Goal: Information Seeking & Learning: Learn about a topic

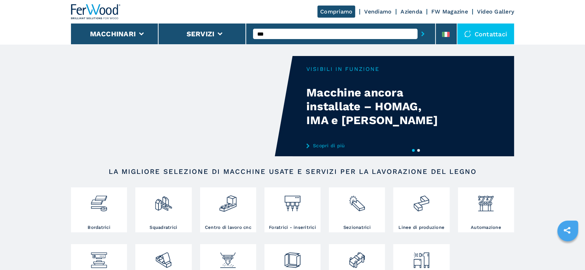
click at [424, 35] on icon "submit-button" at bounding box center [422, 34] width 3 height 5
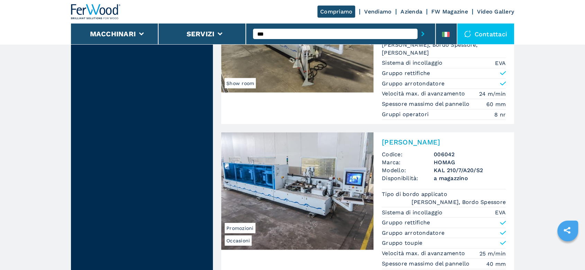
scroll to position [1596, 0]
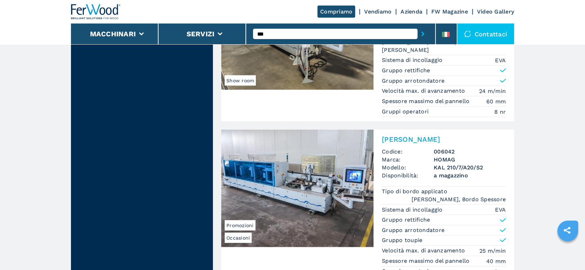
drag, startPoint x: 589, startPoint y: 13, endPoint x: 577, endPoint y: 180, distance: 167.7
click at [438, 142] on div "[PERSON_NAME] Codice: 006042 Marca: HOMAG Modello: KAL 210/7/A20/S2 Disponibili…" at bounding box center [444, 206] width 141 height 152
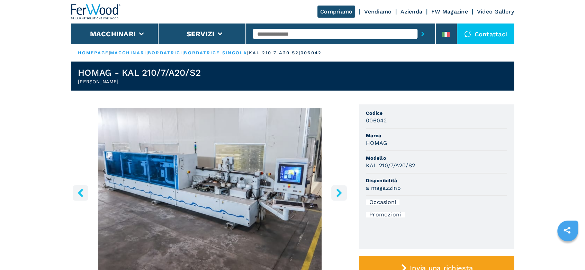
click at [339, 189] on icon "right-button" at bounding box center [339, 193] width 9 height 9
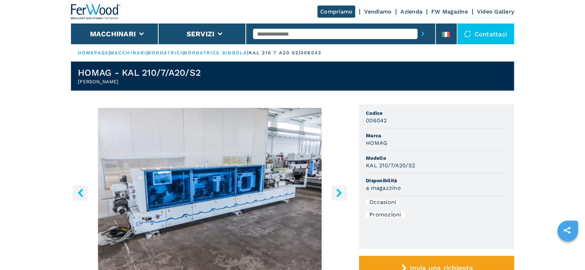
click at [339, 189] on icon "right-button" at bounding box center [339, 193] width 9 height 9
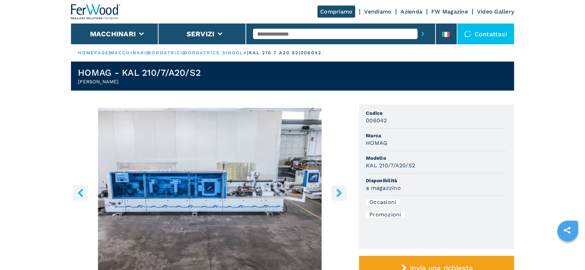
click at [339, 189] on icon "right-button" at bounding box center [339, 193] width 9 height 9
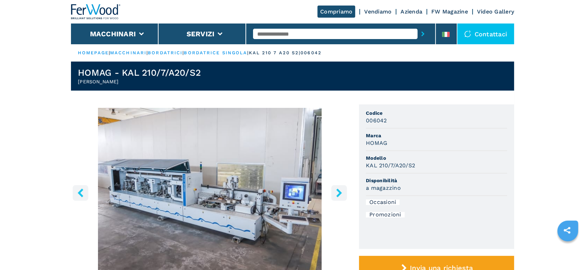
click at [339, 189] on icon "right-button" at bounding box center [339, 193] width 9 height 9
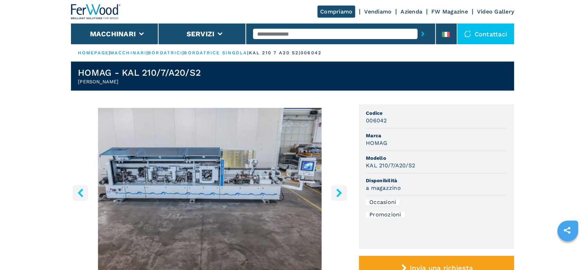
click at [208, 187] on img "Go to Slide 5" at bounding box center [210, 192] width 278 height 168
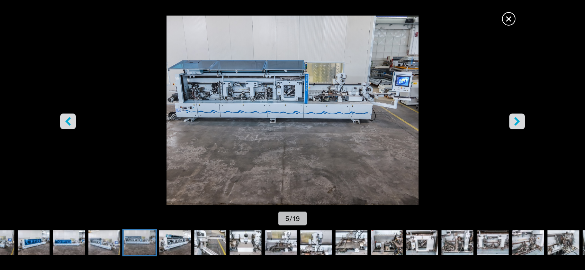
click at [507, 18] on span "×" at bounding box center [509, 17] width 12 height 12
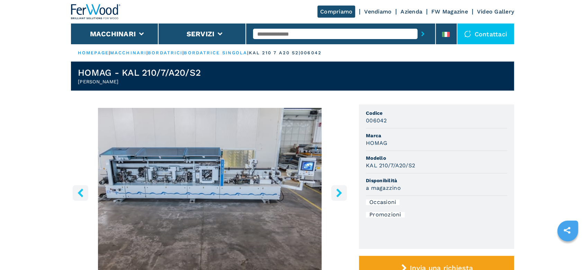
click at [339, 191] on icon "right-button" at bounding box center [339, 193] width 6 height 9
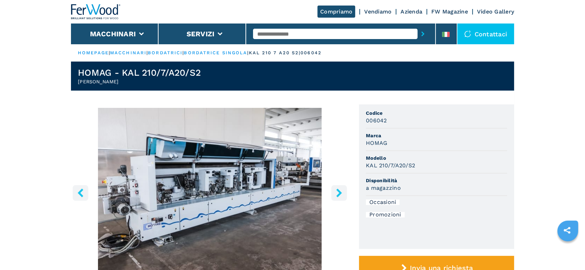
click at [339, 191] on icon "right-button" at bounding box center [339, 193] width 6 height 9
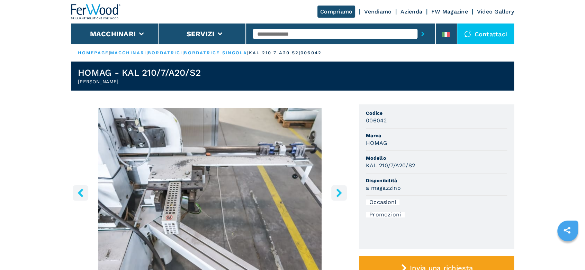
click at [339, 191] on icon "right-button" at bounding box center [339, 193] width 6 height 9
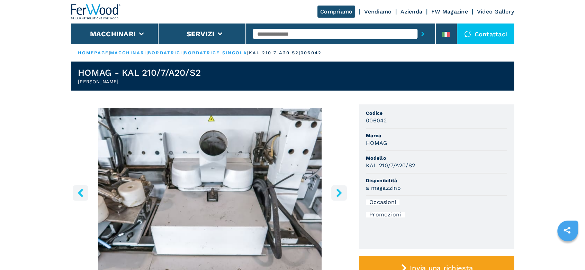
click at [339, 191] on icon "right-button" at bounding box center [339, 193] width 6 height 9
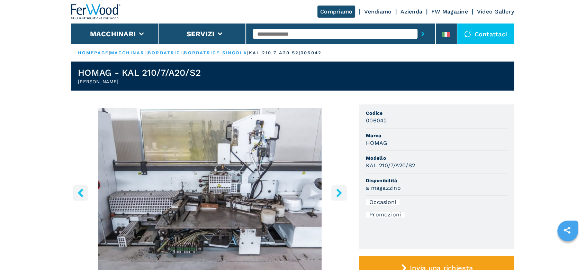
click at [339, 191] on icon "right-button" at bounding box center [339, 193] width 6 height 9
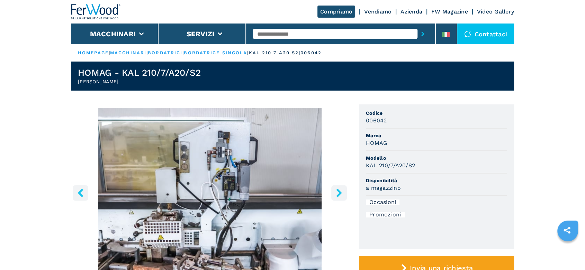
click at [339, 191] on icon "right-button" at bounding box center [339, 193] width 6 height 9
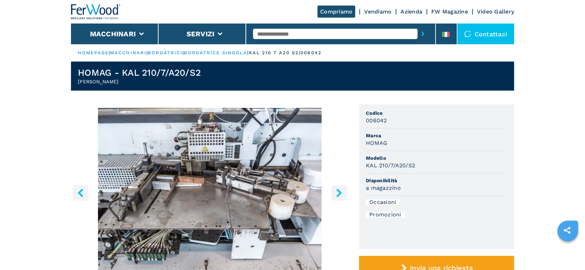
click at [339, 191] on icon "right-button" at bounding box center [339, 193] width 6 height 9
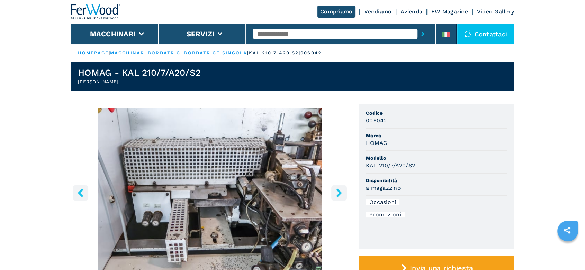
click at [339, 191] on icon "right-button" at bounding box center [339, 193] width 6 height 9
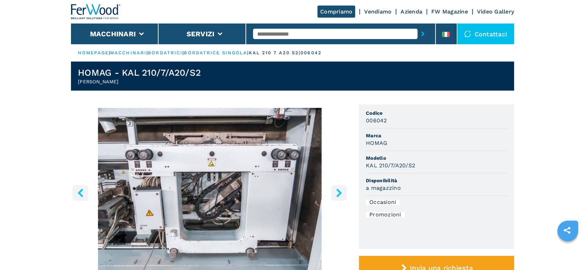
click at [339, 191] on icon "right-button" at bounding box center [339, 193] width 6 height 9
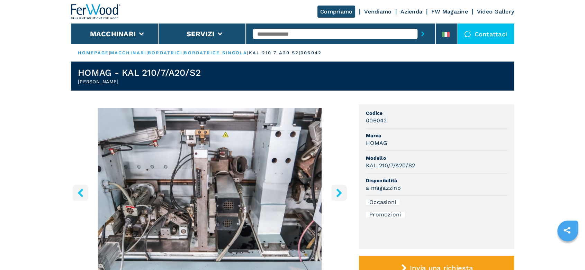
click at [339, 191] on icon "right-button" at bounding box center [339, 193] width 6 height 9
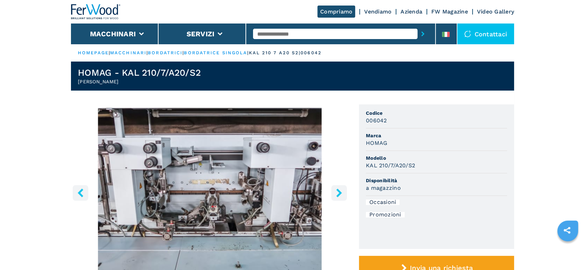
click at [339, 191] on icon "right-button" at bounding box center [339, 193] width 6 height 9
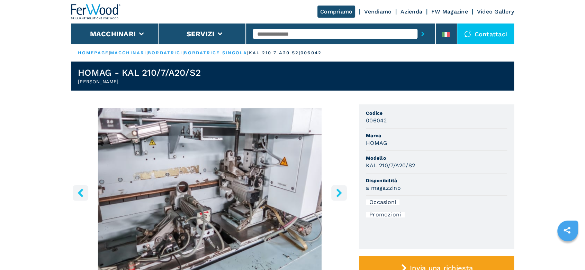
click at [339, 191] on icon "right-button" at bounding box center [339, 193] width 6 height 9
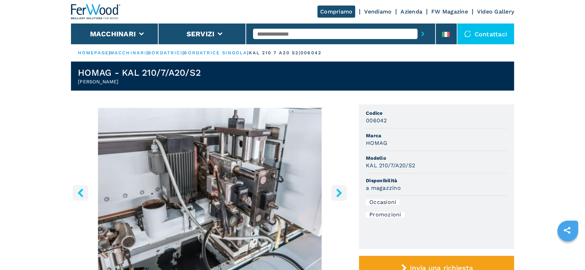
click at [339, 191] on icon "right-button" at bounding box center [339, 193] width 6 height 9
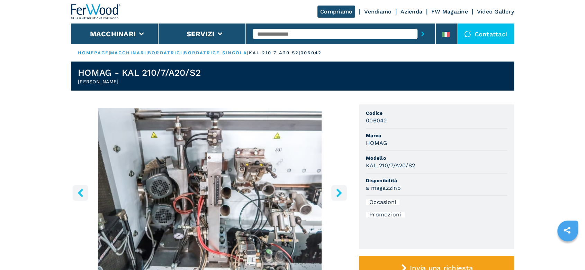
click at [321, 30] on input "text" at bounding box center [335, 34] width 164 height 10
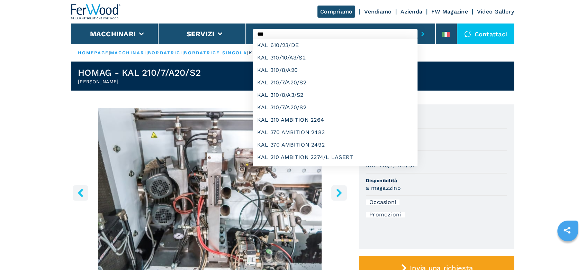
type input "***"
click at [418, 26] on button "submit-button" at bounding box center [423, 34] width 11 height 16
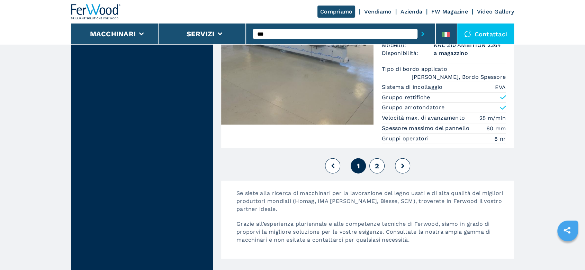
scroll to position [1920, 0]
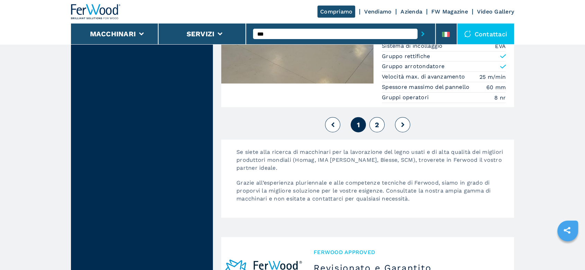
click at [377, 122] on span "2" at bounding box center [377, 125] width 4 height 8
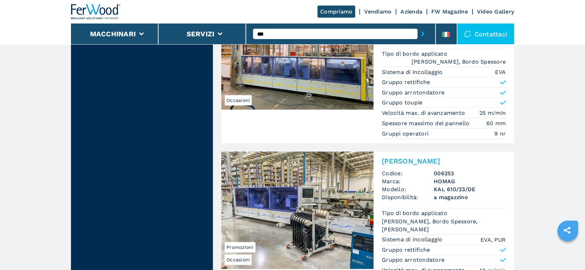
scroll to position [385, 0]
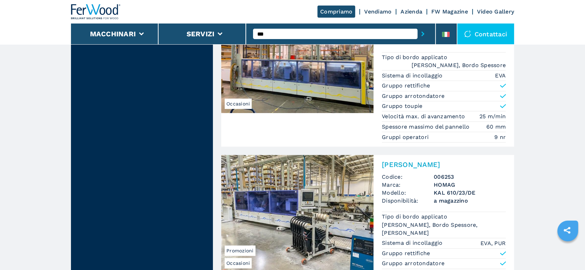
click at [439, 54] on p "Tipo di bordo applicato" at bounding box center [415, 58] width 67 height 8
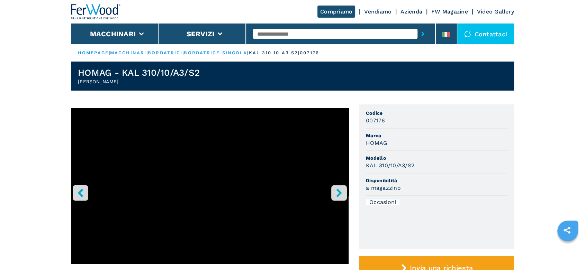
click at [341, 190] on icon "right-button" at bounding box center [339, 193] width 9 height 9
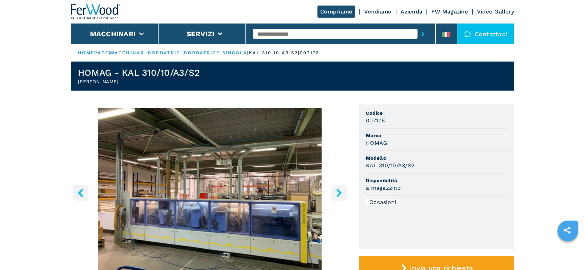
click at [341, 190] on icon "right-button" at bounding box center [339, 193] width 9 height 9
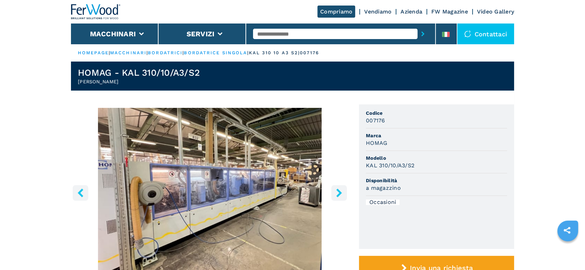
click at [341, 190] on icon "right-button" at bounding box center [339, 193] width 9 height 9
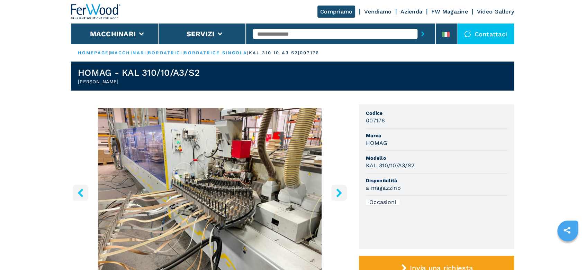
click at [341, 190] on icon "right-button" at bounding box center [339, 193] width 9 height 9
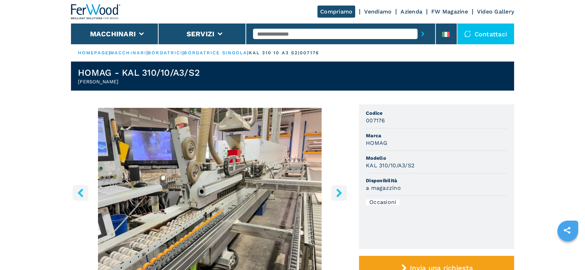
click at [341, 190] on icon "right-button" at bounding box center [339, 193] width 9 height 9
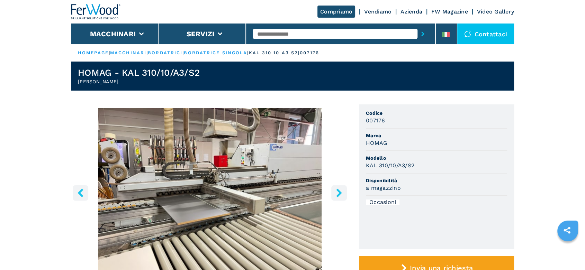
click at [341, 190] on icon "right-button" at bounding box center [339, 193] width 9 height 9
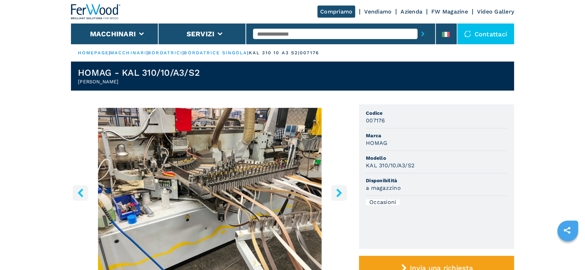
click at [341, 190] on icon "right-button" at bounding box center [339, 193] width 9 height 9
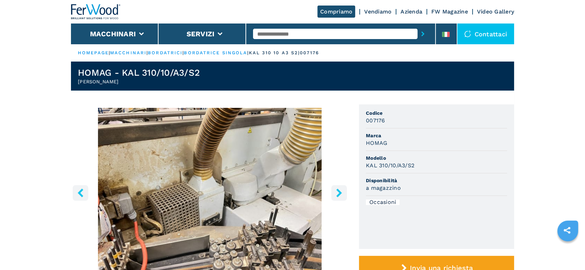
click at [341, 190] on icon "right-button" at bounding box center [339, 193] width 9 height 9
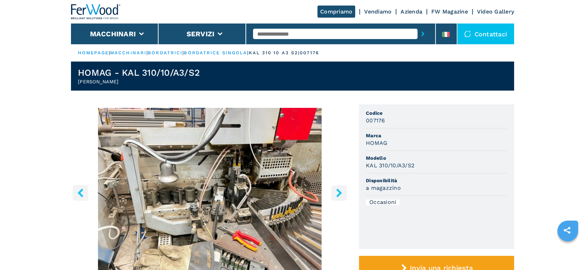
click at [341, 190] on icon "right-button" at bounding box center [339, 193] width 9 height 9
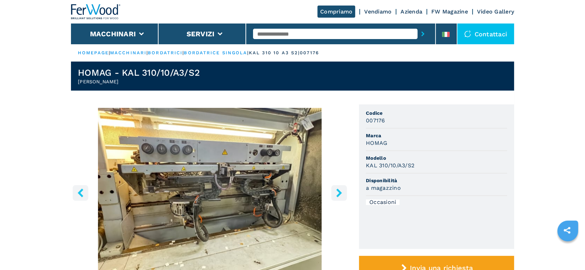
click at [341, 190] on icon "right-button" at bounding box center [339, 193] width 9 height 9
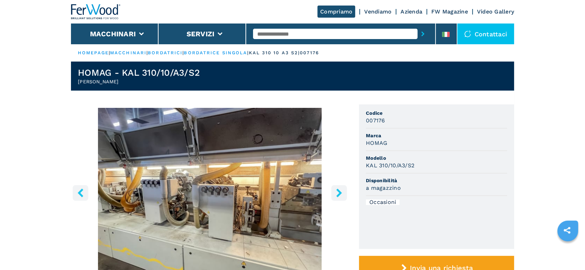
click at [341, 190] on icon "right-button" at bounding box center [339, 193] width 9 height 9
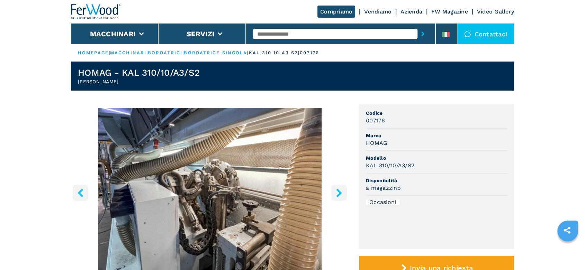
click at [341, 190] on icon "right-button" at bounding box center [339, 193] width 9 height 9
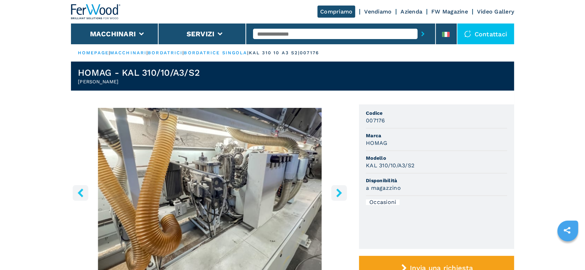
click at [341, 190] on icon "right-button" at bounding box center [339, 193] width 9 height 9
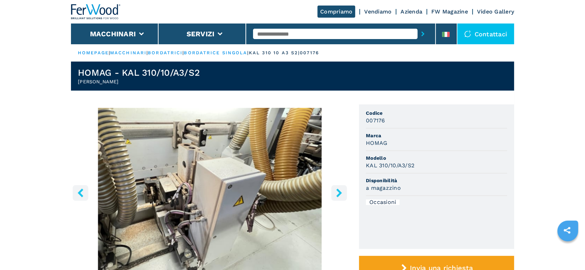
click at [341, 190] on icon "right-button" at bounding box center [339, 193] width 9 height 9
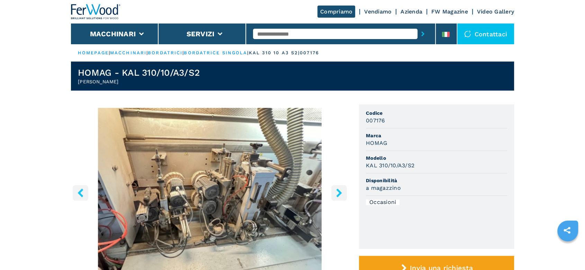
click at [341, 190] on icon "right-button" at bounding box center [339, 193] width 9 height 9
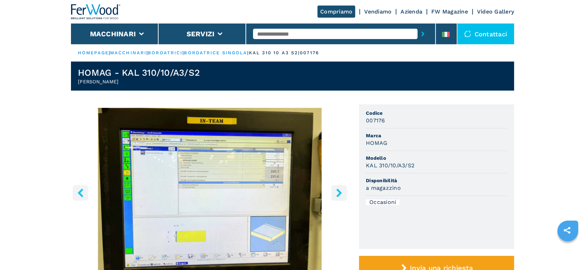
click at [341, 190] on icon "right-button" at bounding box center [339, 193] width 9 height 9
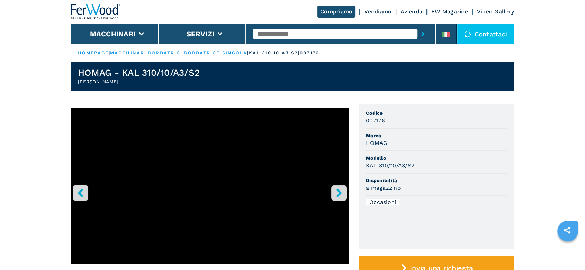
click at [341, 190] on icon "right-button" at bounding box center [339, 193] width 9 height 9
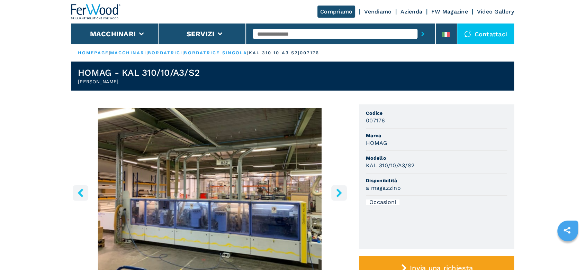
click at [341, 190] on icon "right-button" at bounding box center [339, 193] width 9 height 9
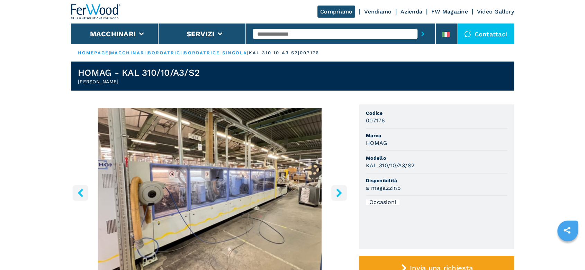
click at [341, 190] on icon "right-button" at bounding box center [339, 193] width 9 height 9
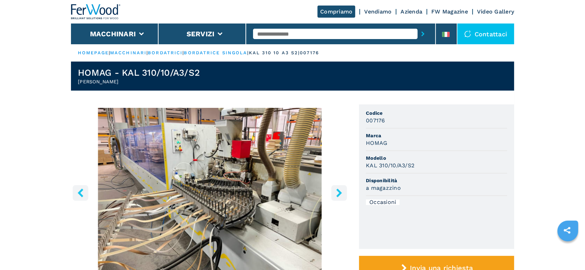
click at [341, 190] on icon "right-button" at bounding box center [339, 193] width 9 height 9
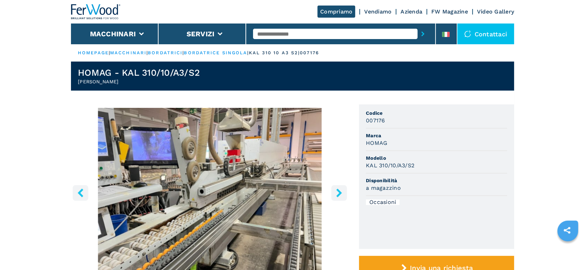
click at [341, 190] on icon "right-button" at bounding box center [339, 193] width 9 height 9
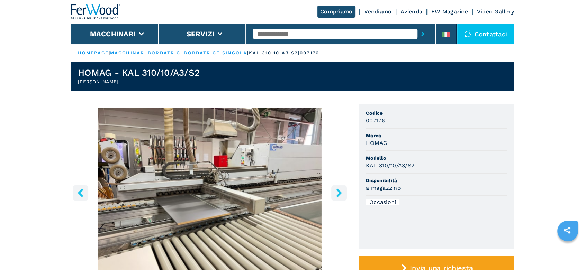
click at [341, 190] on icon "right-button" at bounding box center [339, 193] width 9 height 9
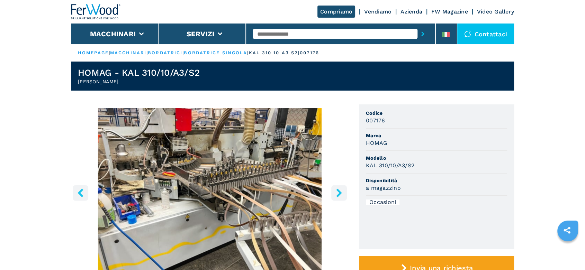
click at [341, 190] on icon "right-button" at bounding box center [339, 193] width 9 height 9
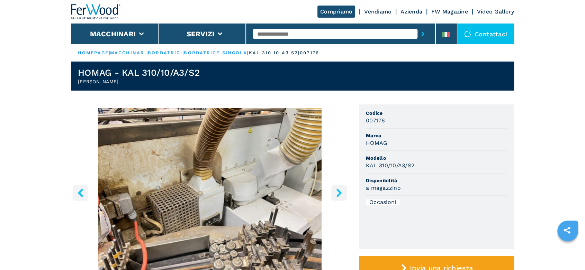
click at [86, 185] on button "left-button" at bounding box center [81, 193] width 16 height 16
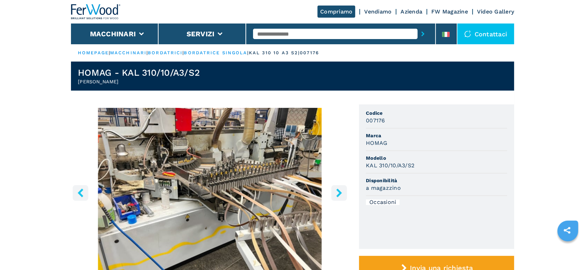
click at [339, 192] on icon "right-button" at bounding box center [339, 193] width 6 height 9
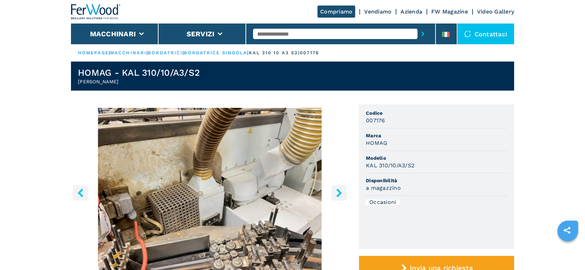
click at [339, 192] on icon "right-button" at bounding box center [339, 193] width 6 height 9
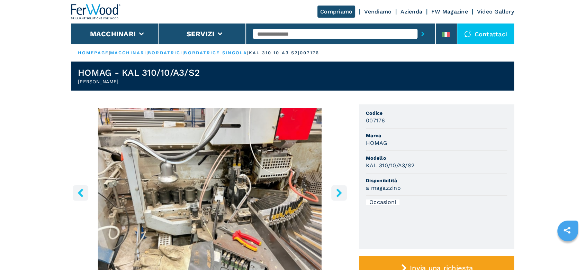
click at [339, 192] on icon "right-button" at bounding box center [339, 193] width 6 height 9
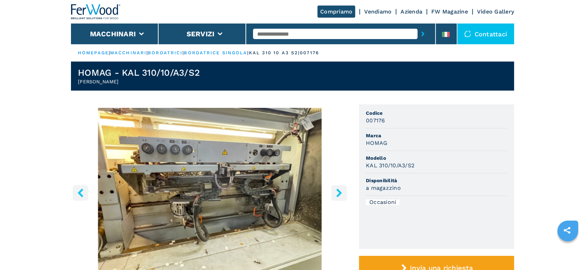
click at [324, 37] on input "text" at bounding box center [335, 34] width 164 height 10
type input "***"
click at [418, 26] on button "submit-button" at bounding box center [423, 34] width 11 height 16
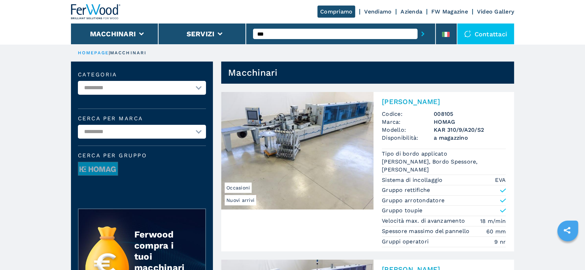
click at [430, 103] on h2 "[PERSON_NAME]" at bounding box center [444, 102] width 124 height 8
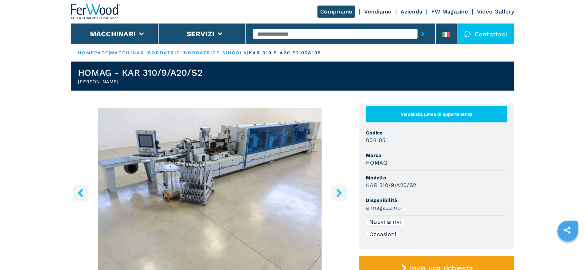
click at [338, 190] on icon "right-button" at bounding box center [339, 193] width 6 height 9
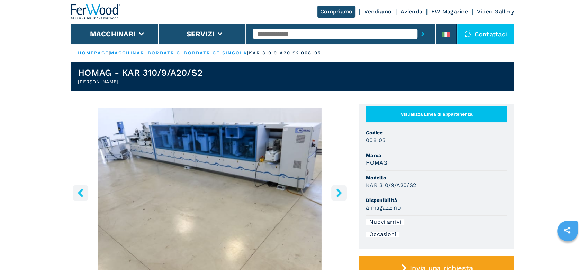
click at [338, 190] on icon "right-button" at bounding box center [339, 193] width 6 height 9
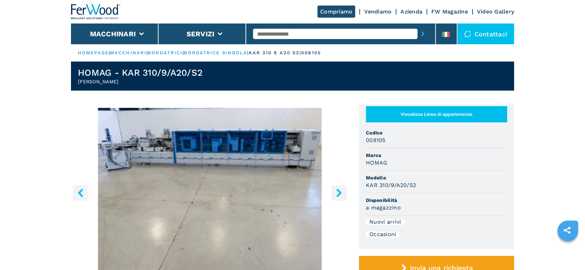
click at [338, 190] on icon "right-button" at bounding box center [339, 193] width 6 height 9
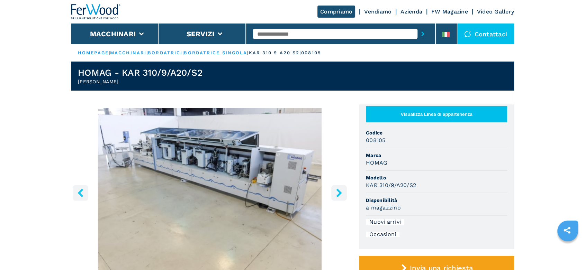
click at [338, 190] on icon "right-button" at bounding box center [339, 193] width 6 height 9
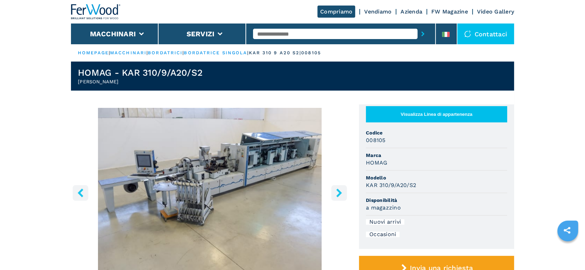
click at [338, 190] on icon "right-button" at bounding box center [339, 193] width 6 height 9
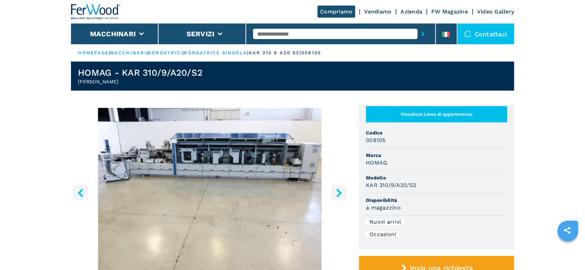
click at [259, 145] on img "Go to Slide 6" at bounding box center [210, 192] width 278 height 168
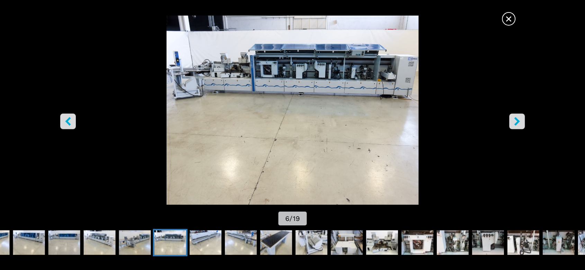
click at [509, 22] on span "×" at bounding box center [509, 17] width 12 height 12
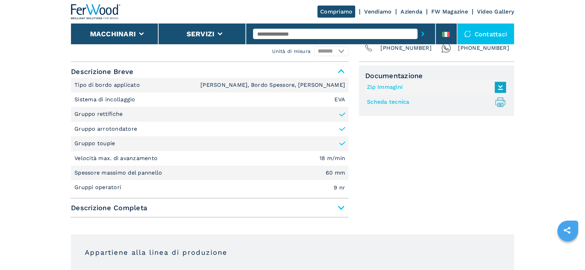
scroll to position [300, 0]
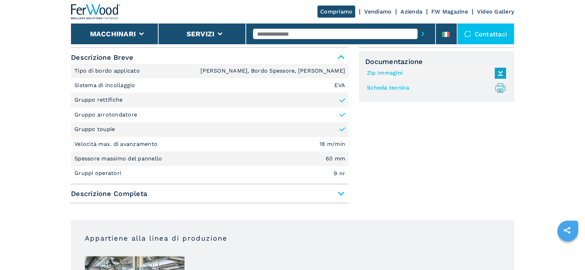
click at [341, 193] on span "Descrizione Completa" at bounding box center [210, 194] width 278 height 12
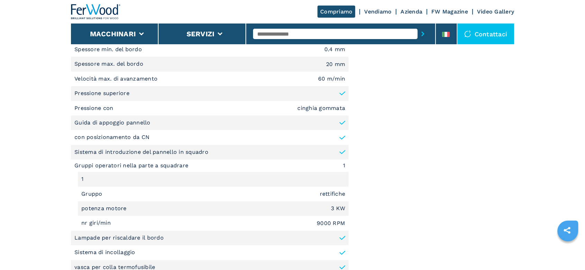
scroll to position [507, 0]
